Goal: Find specific page/section: Find specific page/section

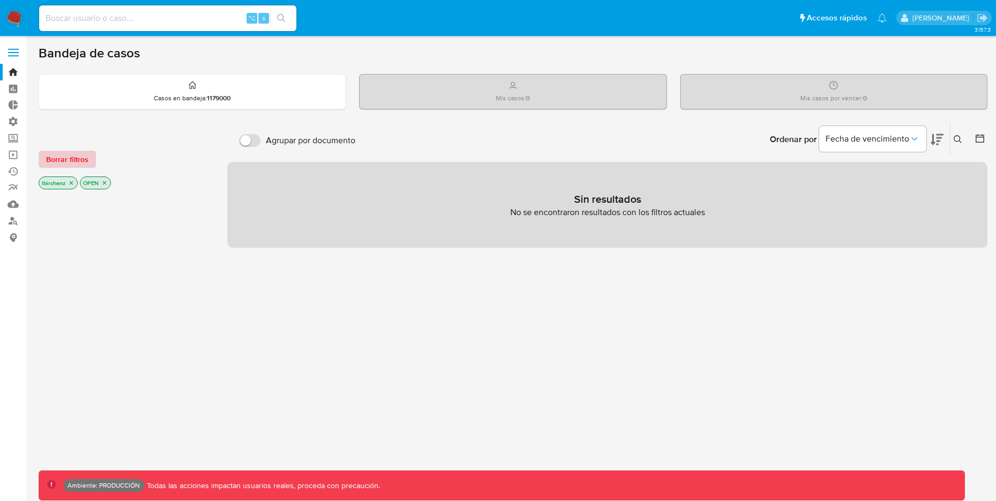
click at [78, 162] on span "Borrar filtros" at bounding box center [67, 159] width 42 height 15
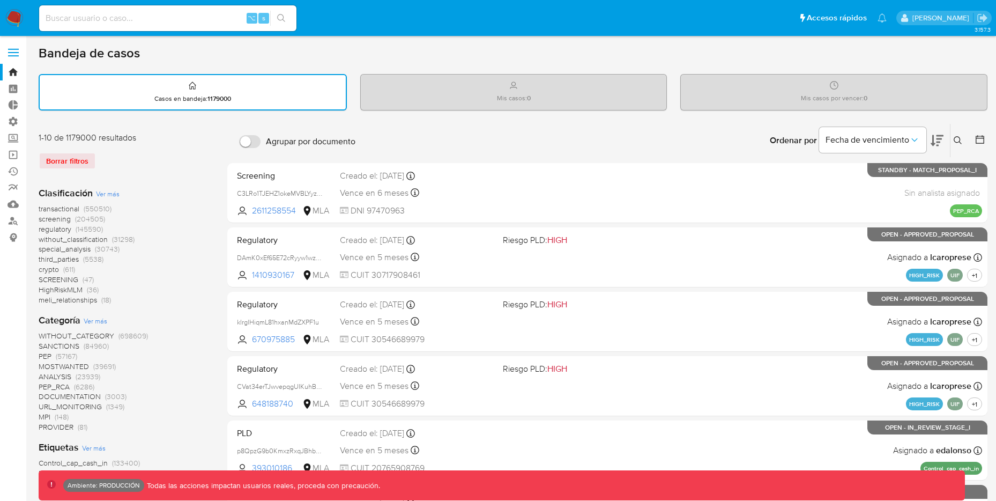
click at [196, 18] on input at bounding box center [167, 18] width 257 height 14
paste input "bx8anWqcmY2GXa19SmrnKRPs"
type input "bx8anWqcmY2GXa19SmrnKRPs"
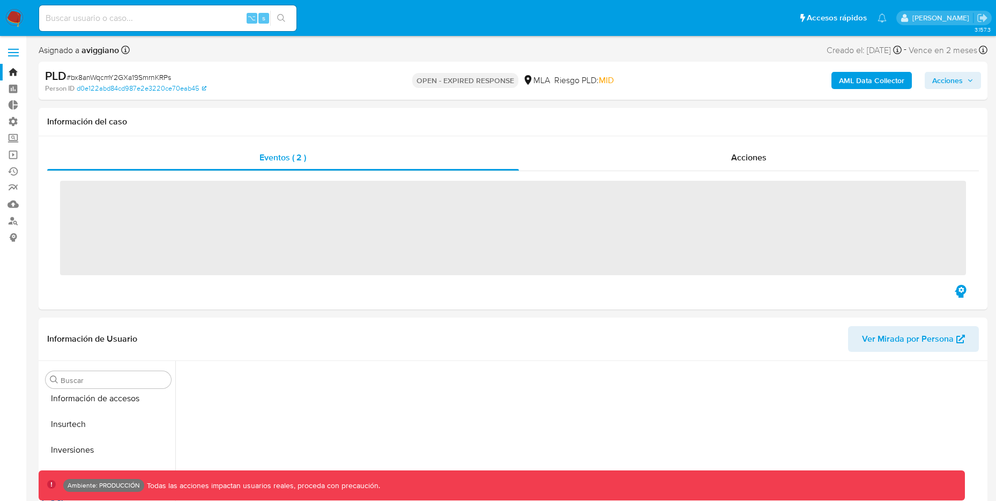
scroll to position [505, 0]
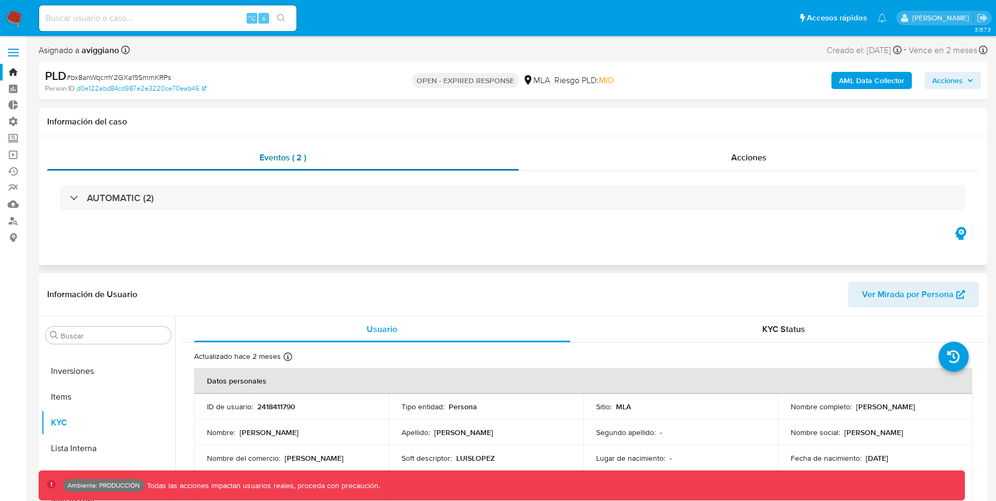
select select "10"
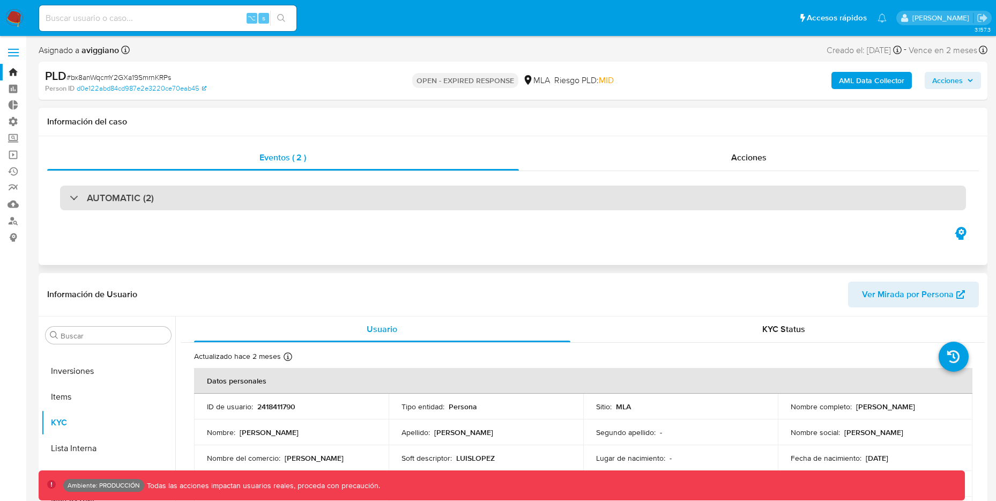
click at [70, 197] on div at bounding box center [70, 197] width 0 height 0
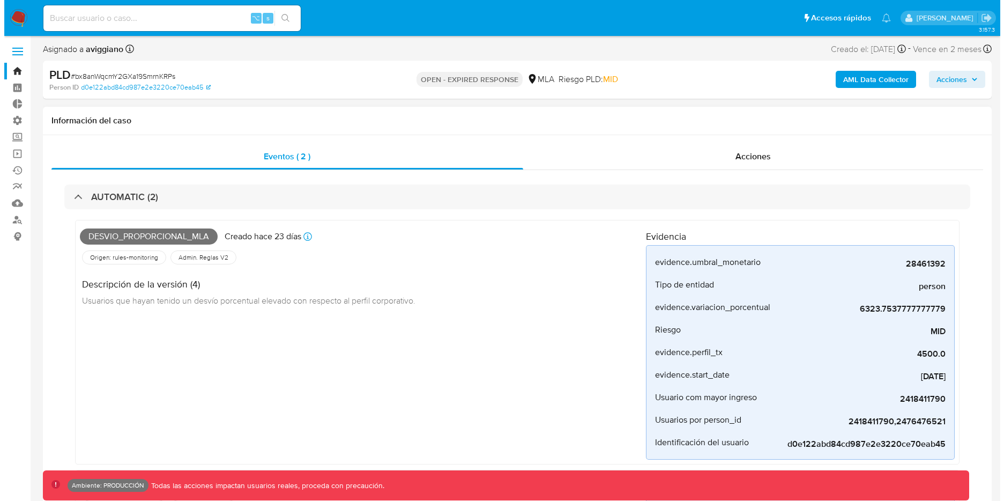
scroll to position [0, 0]
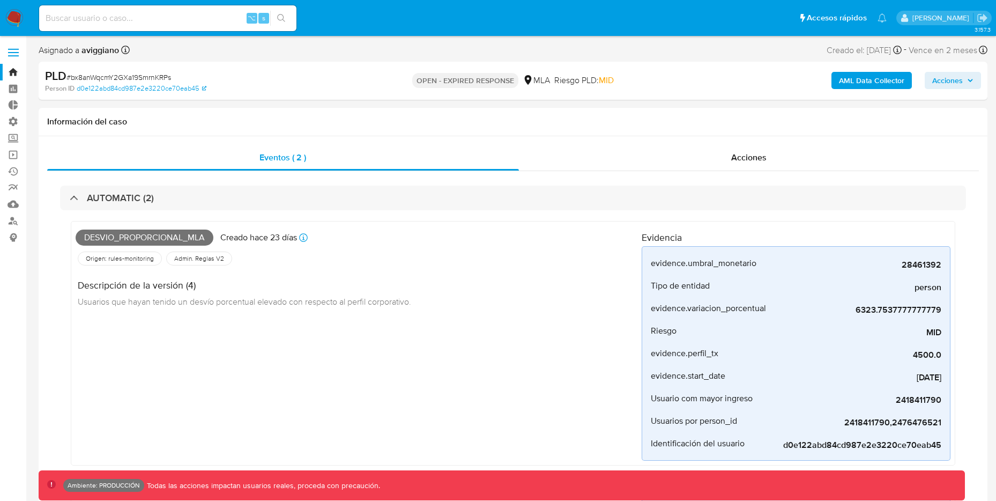
click at [861, 77] on b "AML Data Collector" at bounding box center [871, 80] width 65 height 17
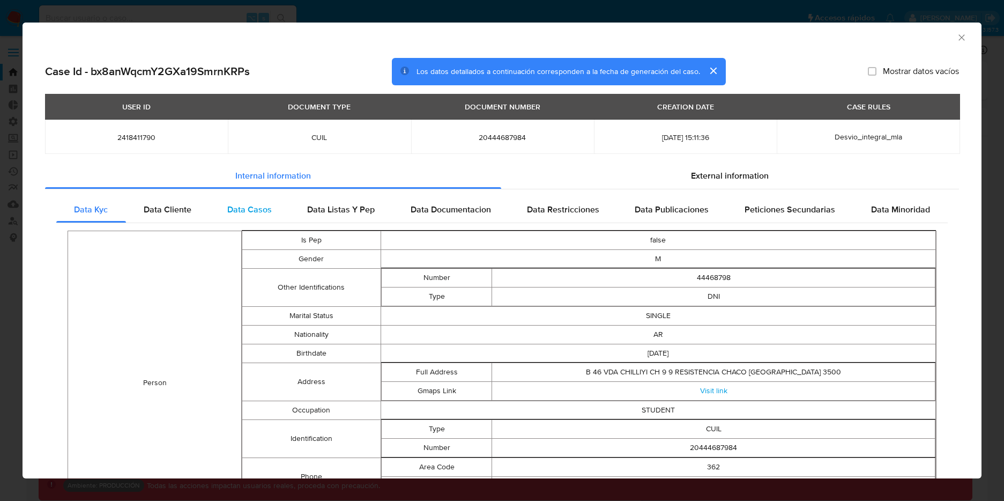
click at [260, 210] on span "Data Casos" at bounding box center [249, 209] width 45 height 12
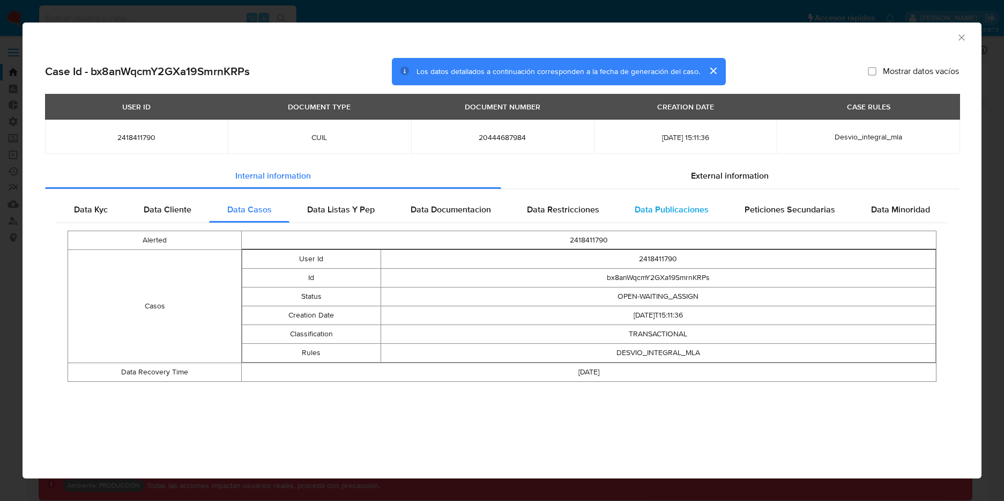
click at [677, 209] on span "Data Publicaciones" at bounding box center [672, 209] width 74 height 12
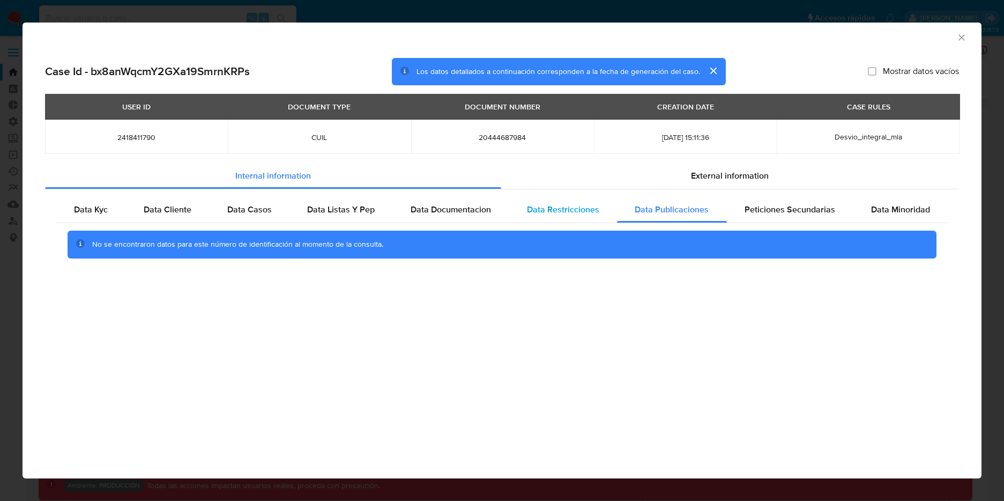
click at [519, 204] on div "Data Restricciones" at bounding box center [563, 210] width 108 height 26
click at [344, 202] on div "Data Listas Y Pep" at bounding box center [341, 210] width 103 height 26
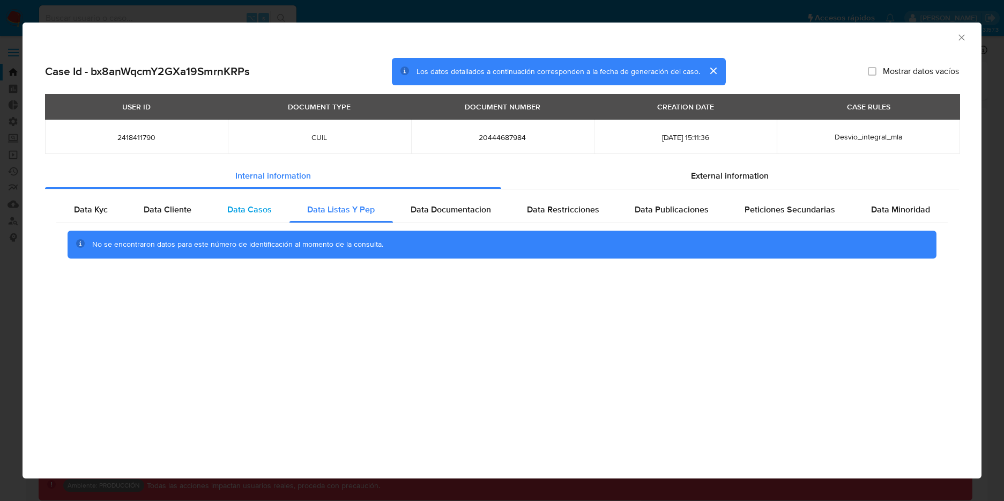
click at [276, 213] on div "Data Casos" at bounding box center [249, 210] width 80 height 26
